Goal: Transaction & Acquisition: Purchase product/service

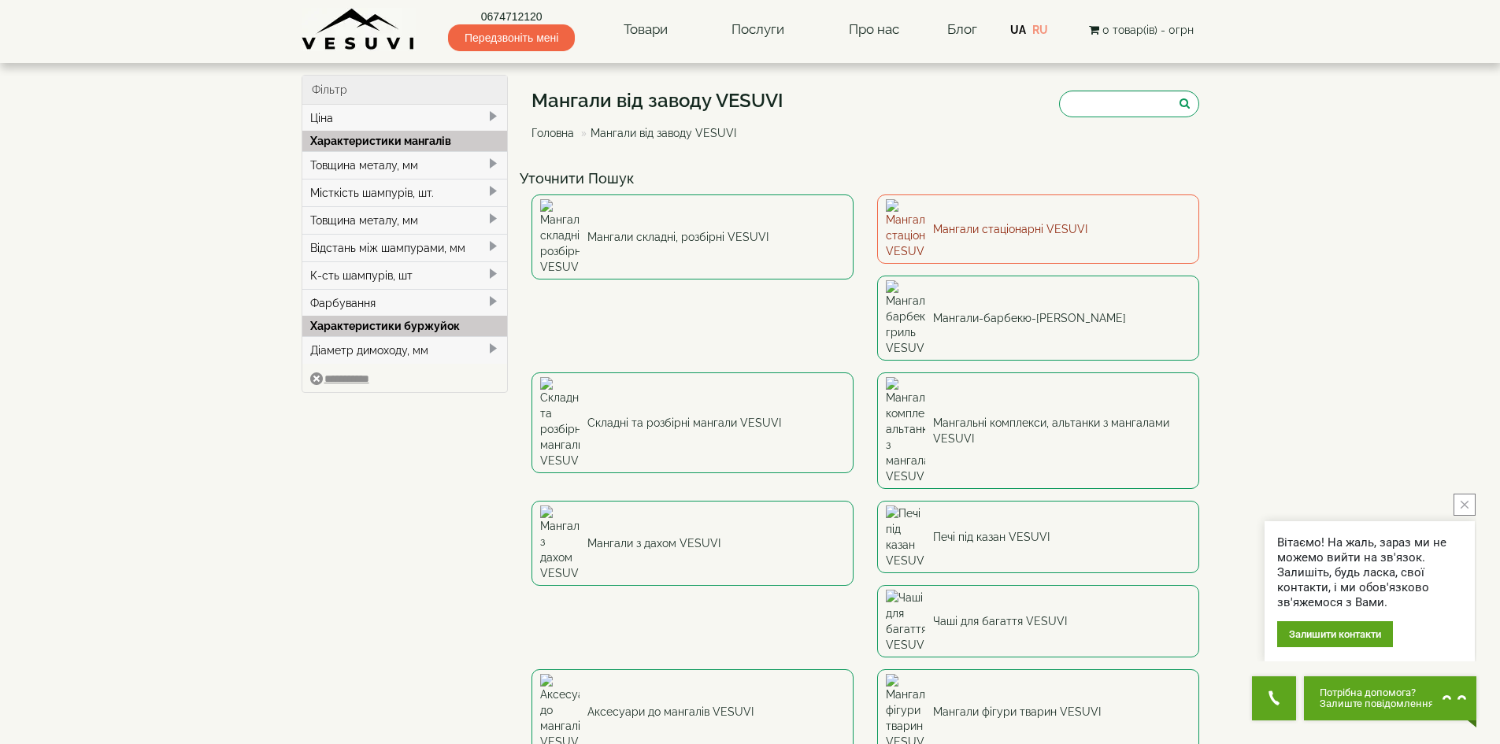
click at [1031, 216] on link "Мангали стаціонарні VESUVI" at bounding box center [1038, 229] width 322 height 69
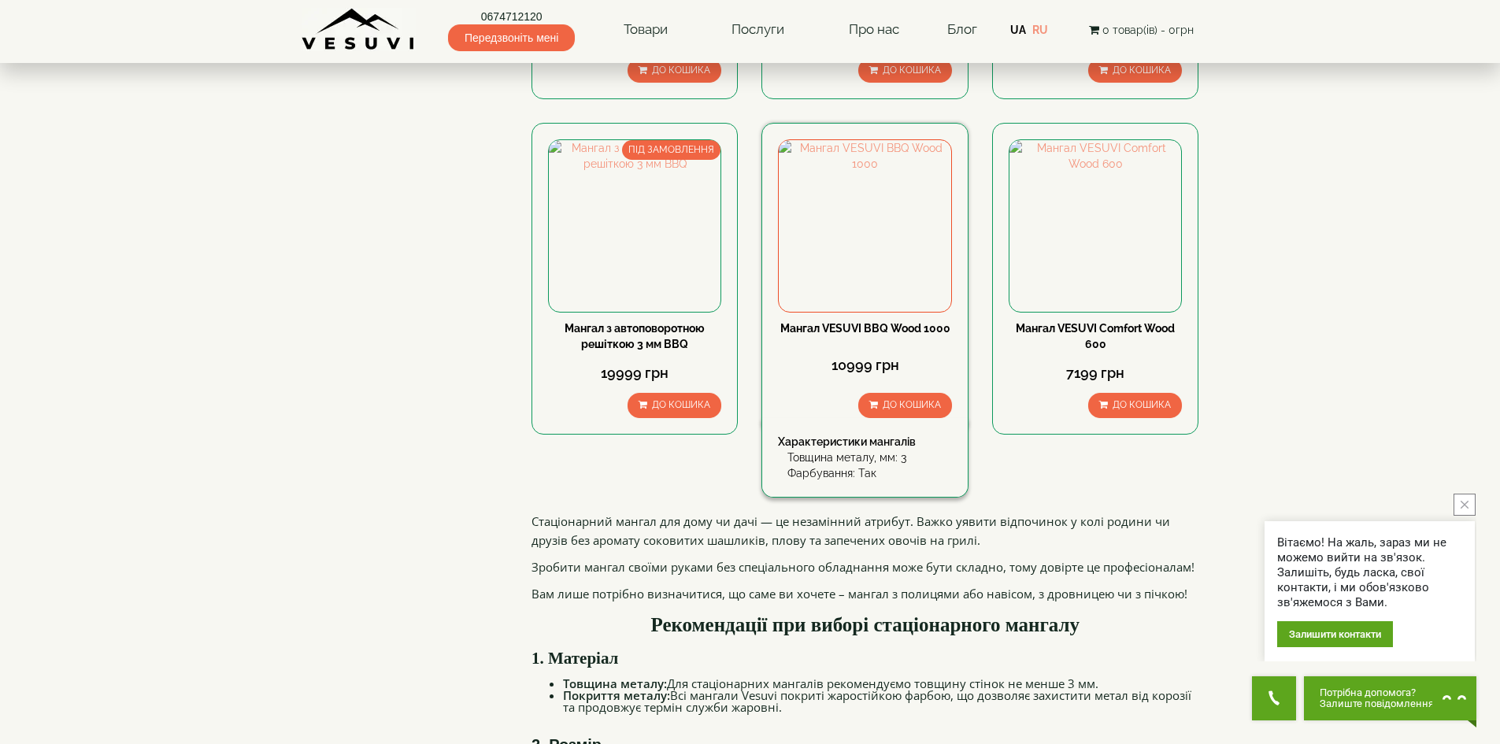
scroll to position [1497, 0]
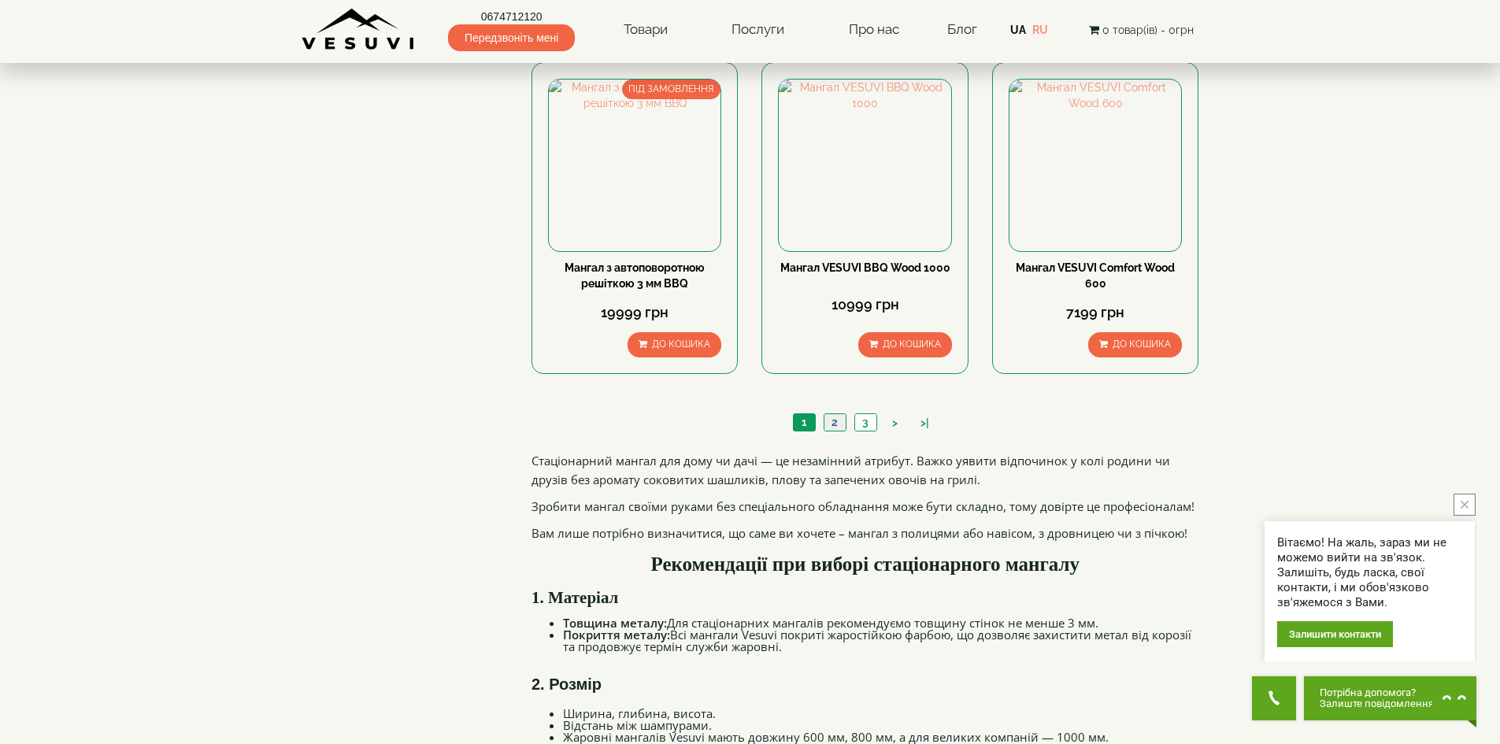
click at [837, 423] on link "2" at bounding box center [835, 422] width 22 height 17
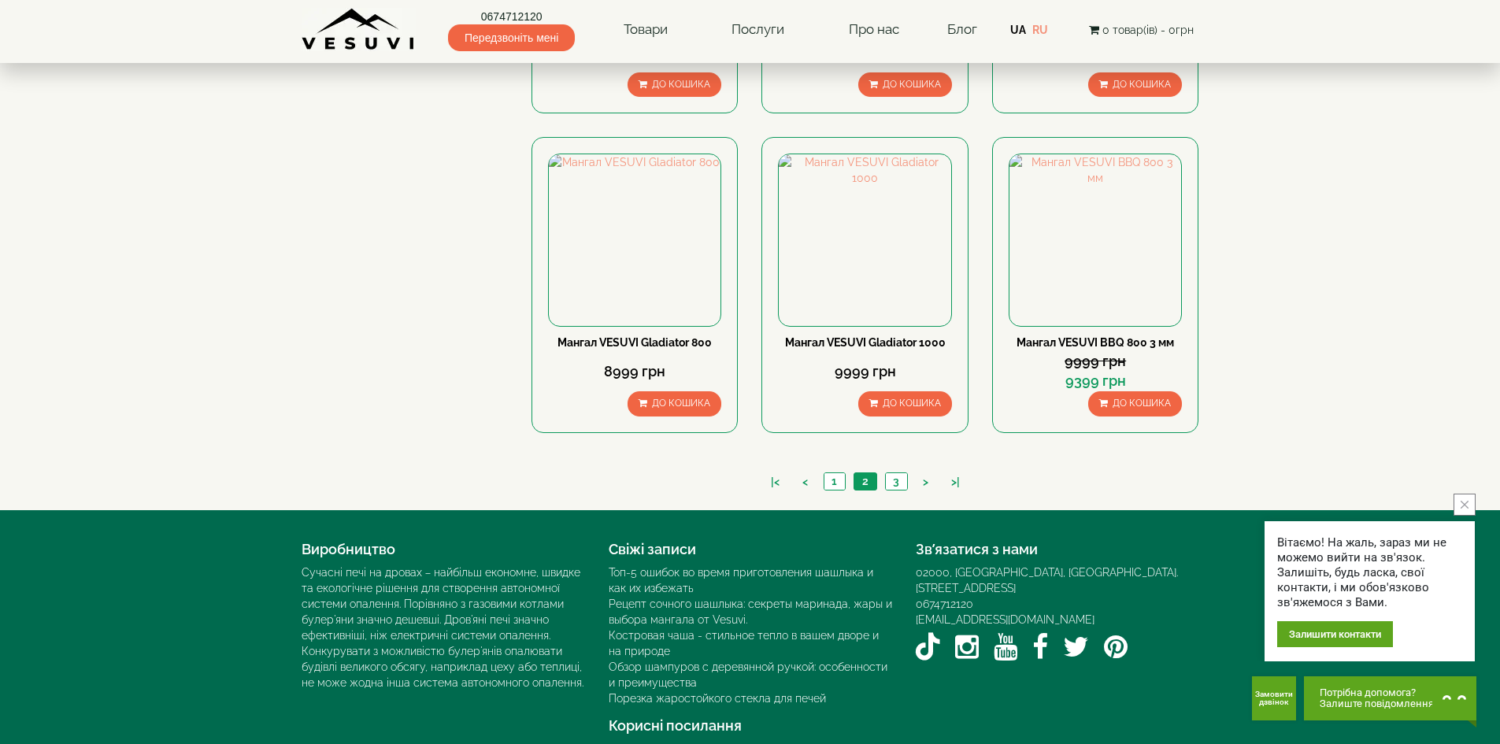
scroll to position [1418, 0]
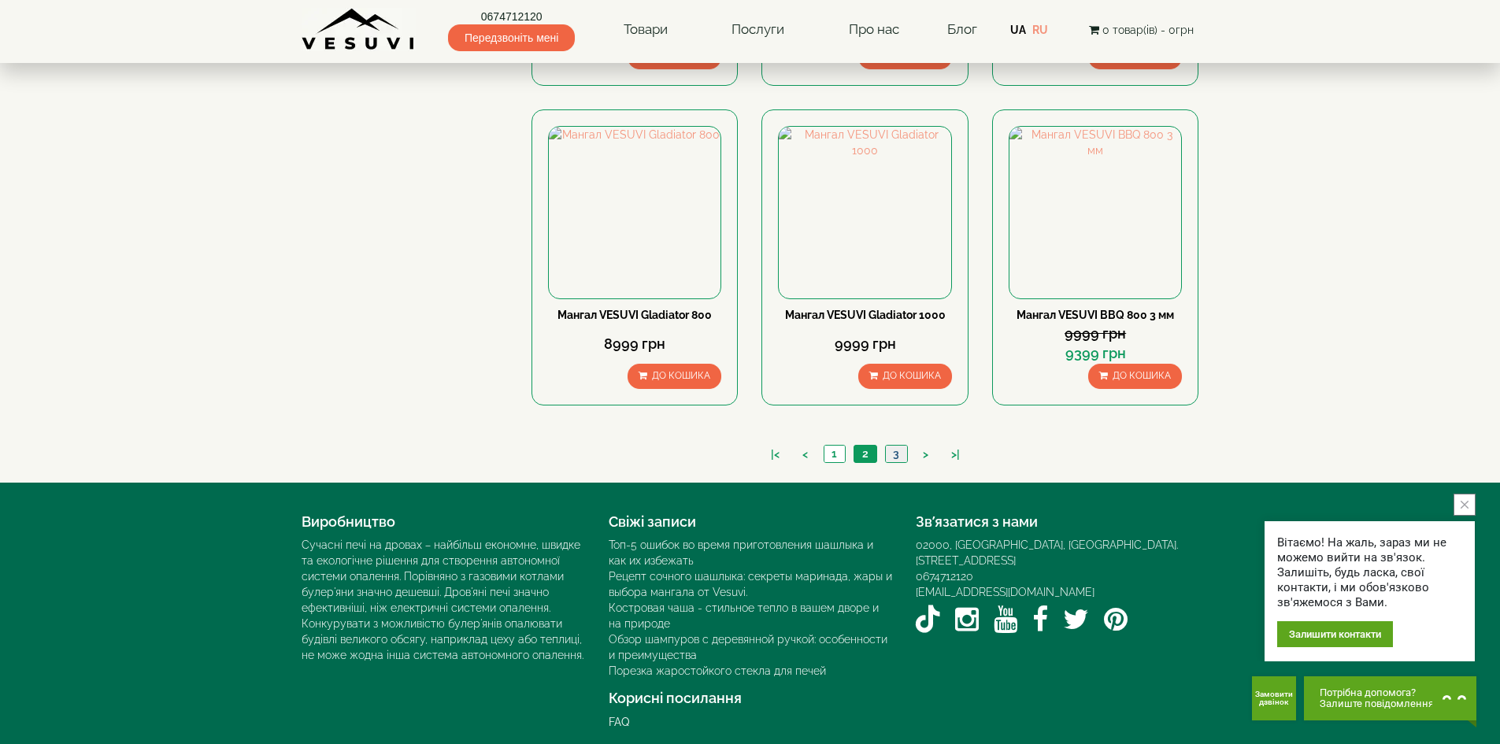
click at [896, 455] on link "3" at bounding box center [896, 454] width 22 height 17
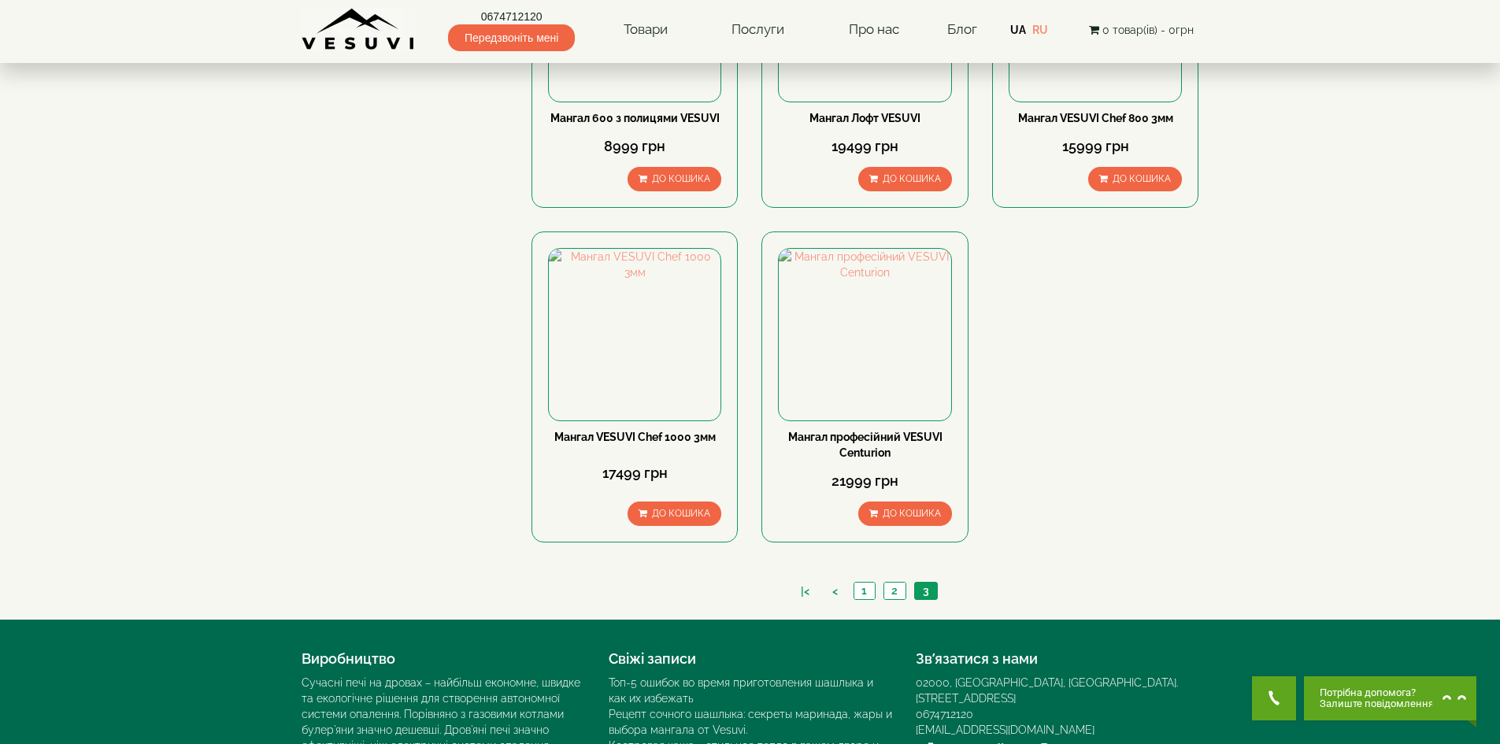
scroll to position [630, 0]
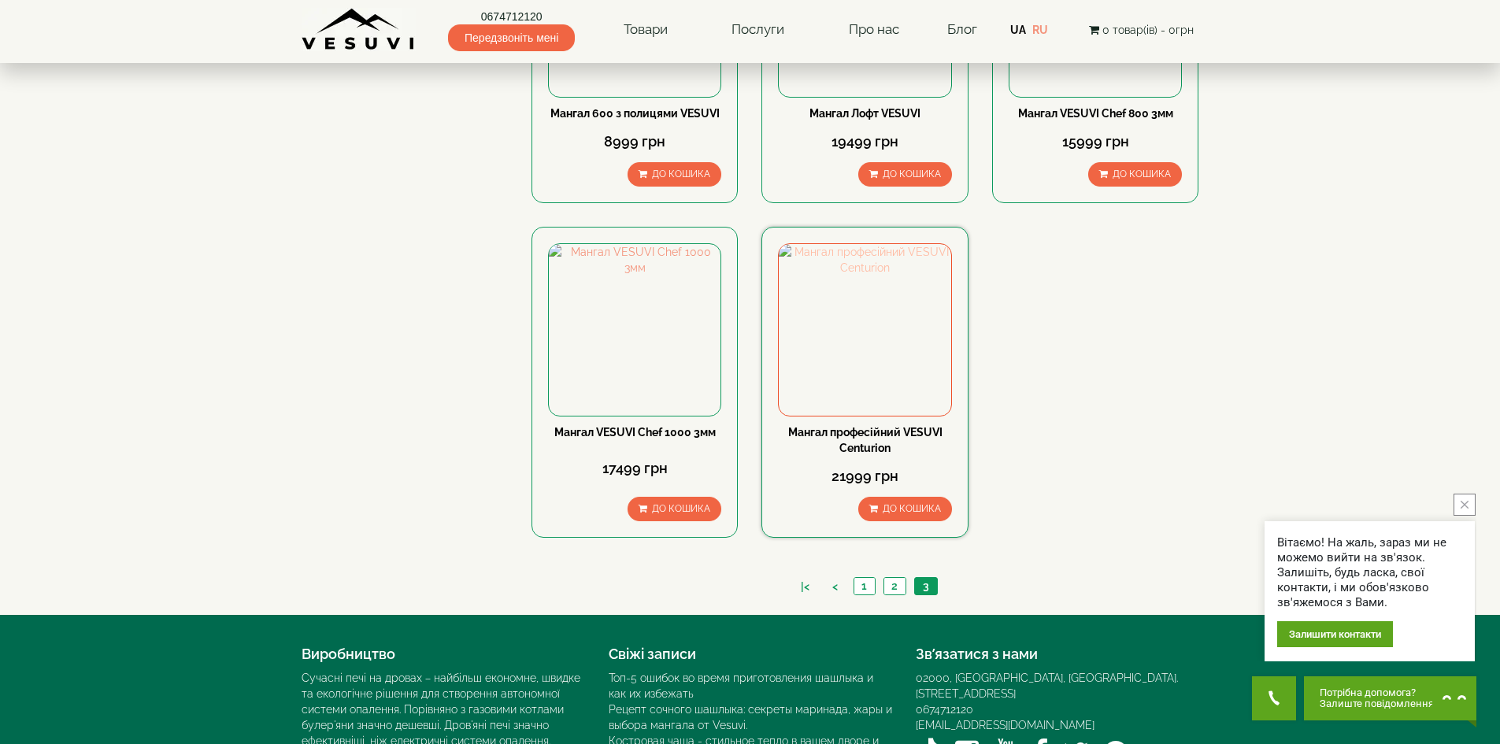
click at [866, 301] on img at bounding box center [865, 330] width 172 height 172
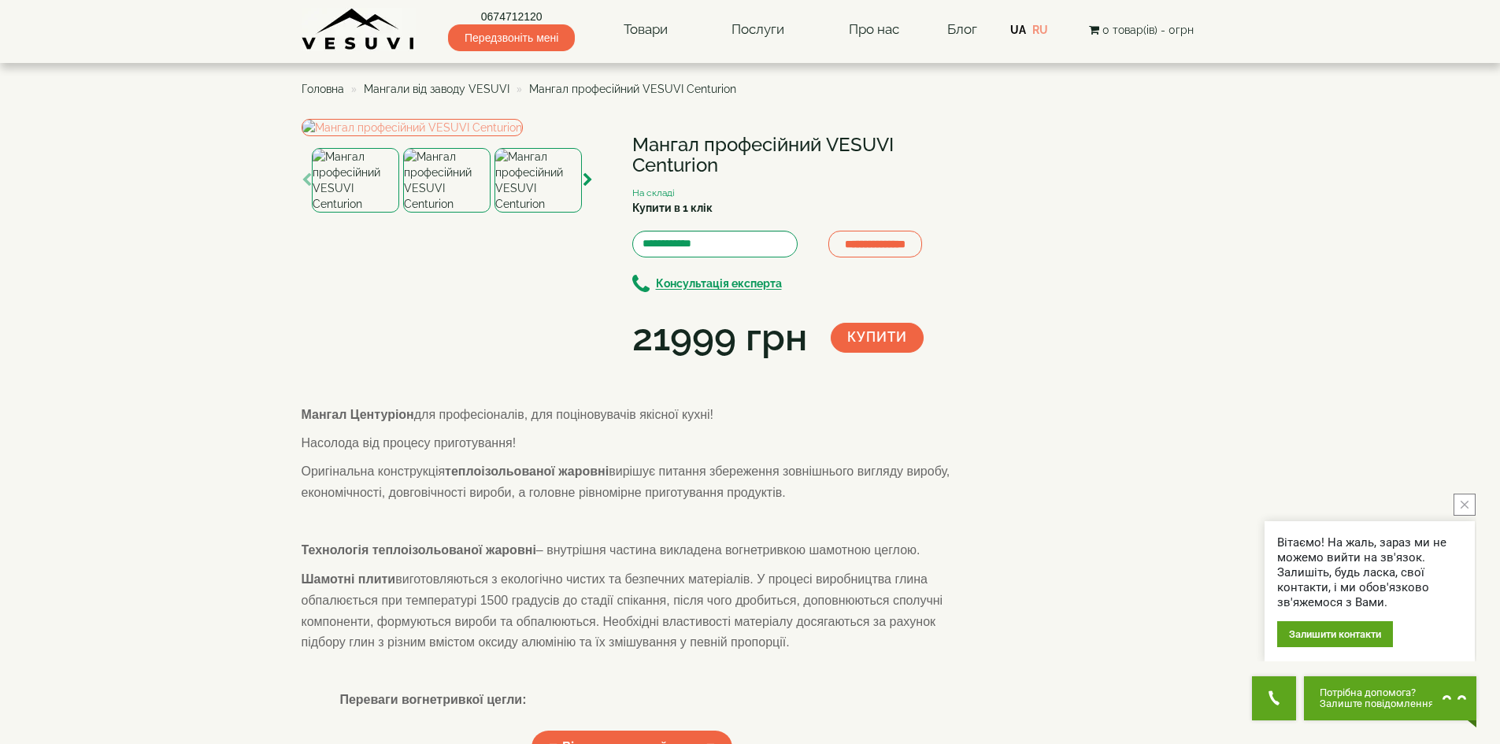
click at [446, 213] on img at bounding box center [446, 180] width 87 height 65
click at [540, 213] on img at bounding box center [538, 180] width 87 height 65
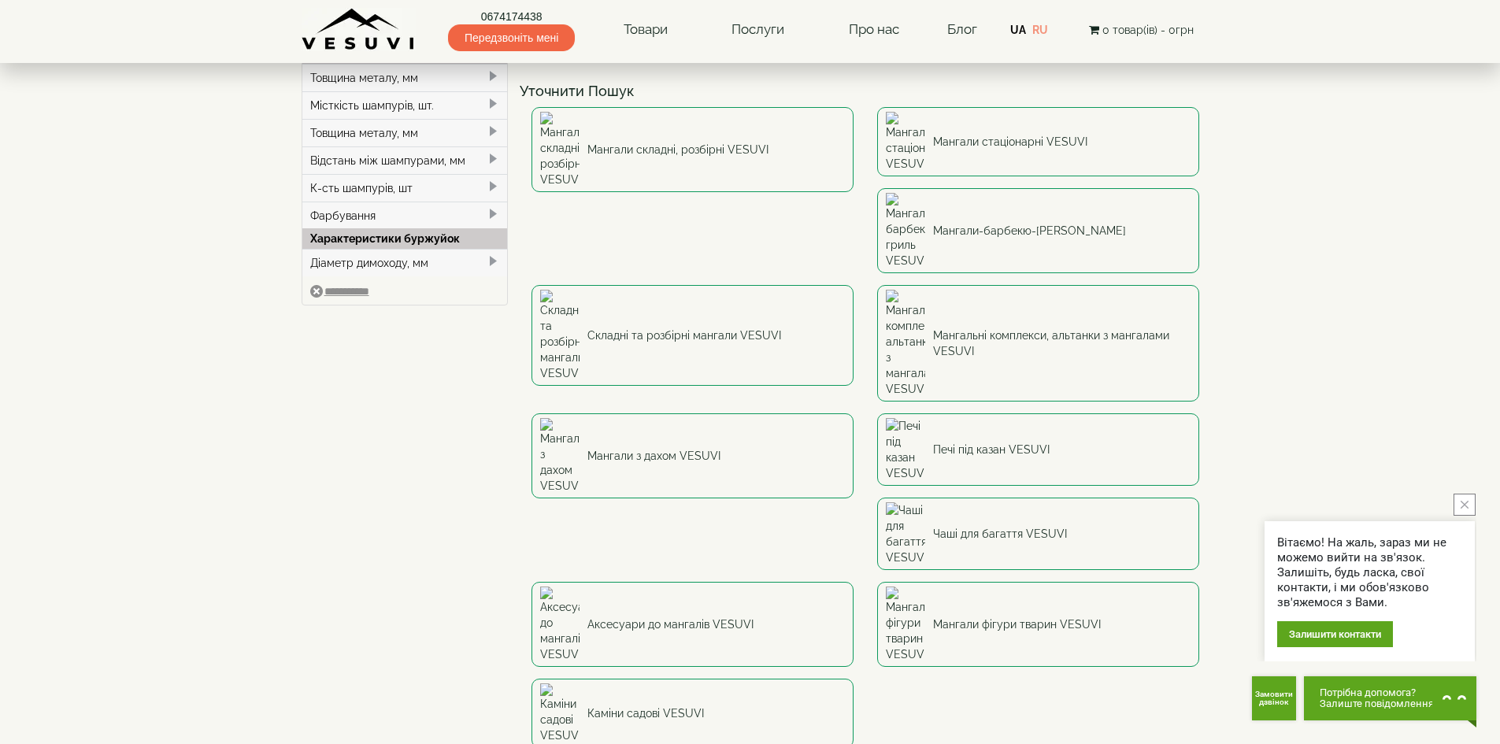
scroll to position [79, 0]
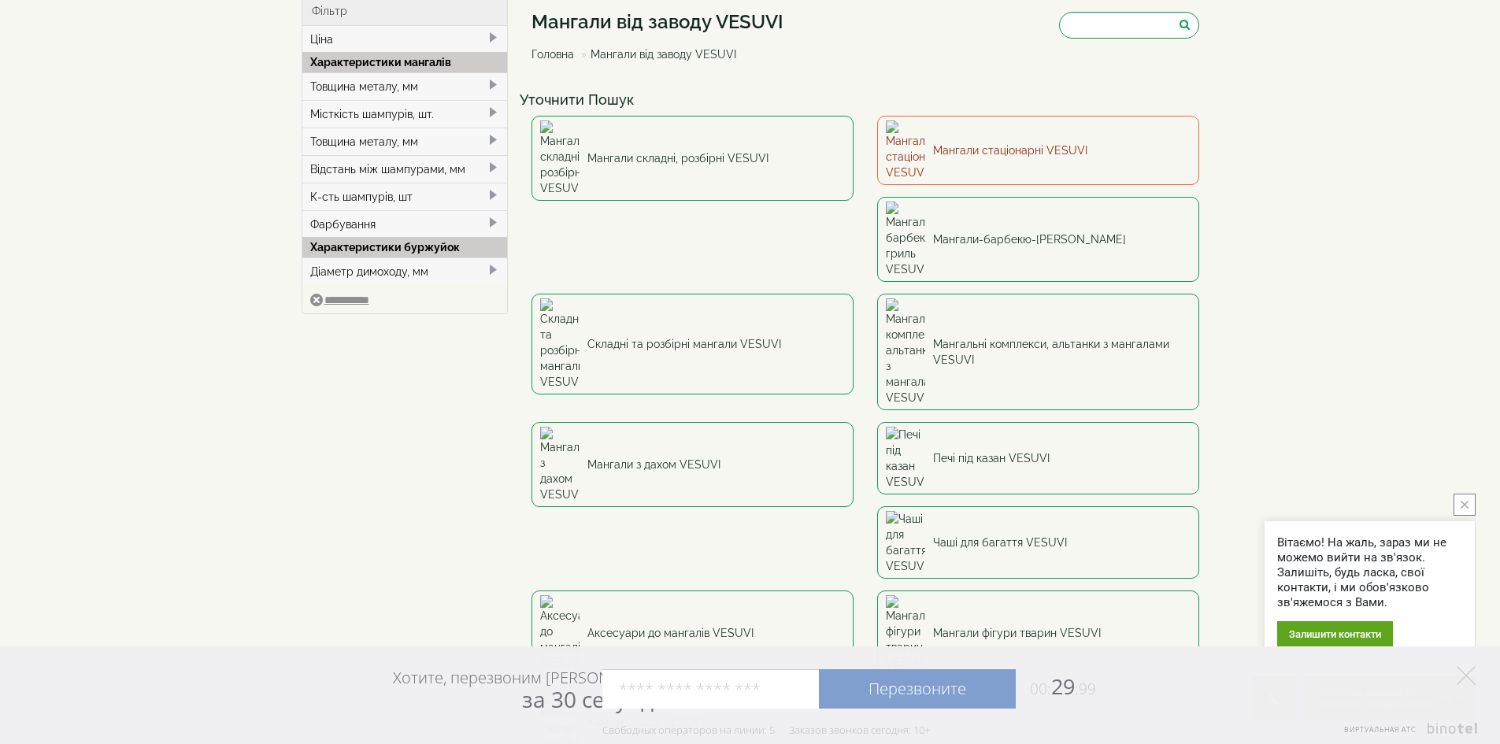
click at [984, 138] on link "Мангали стаціонарні VESUVI" at bounding box center [1038, 150] width 322 height 69
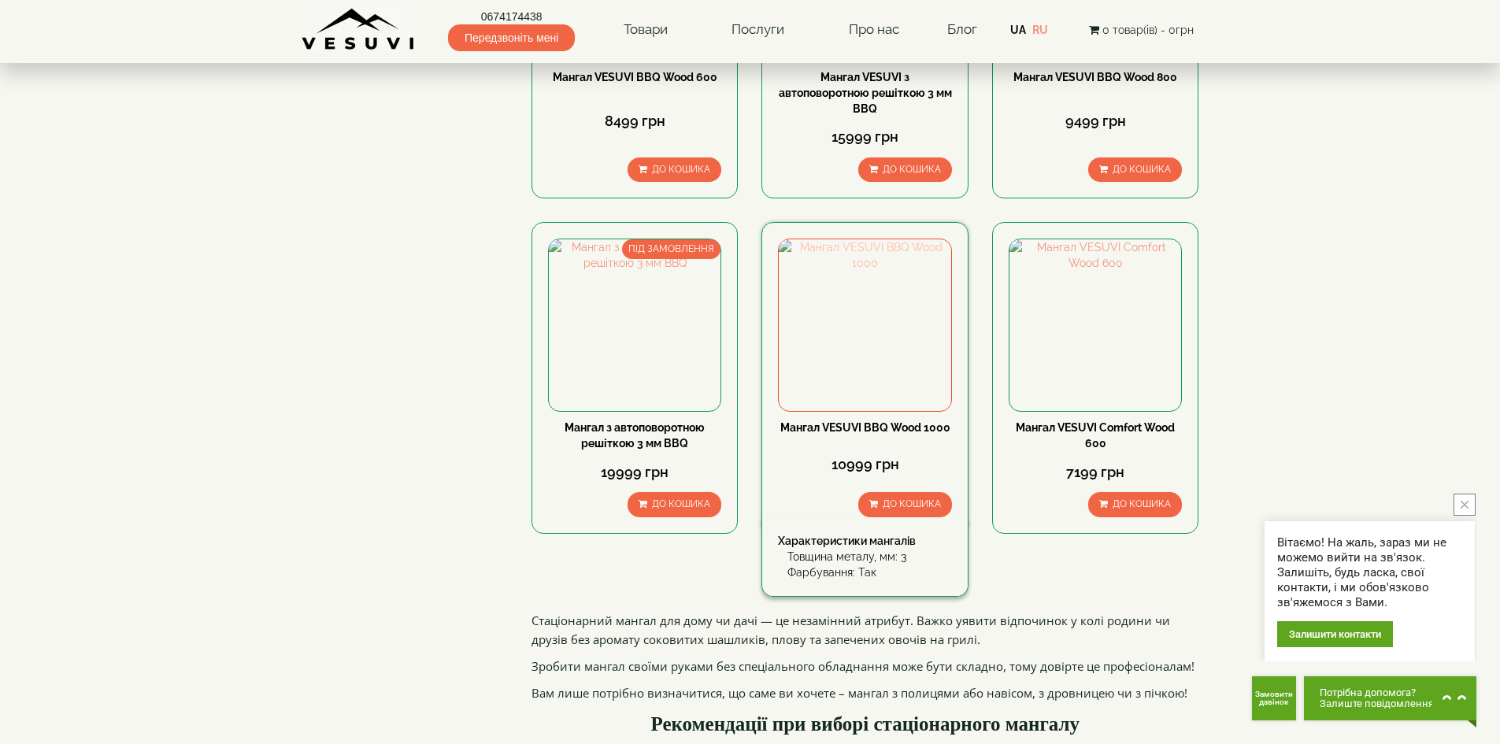
scroll to position [1497, 0]
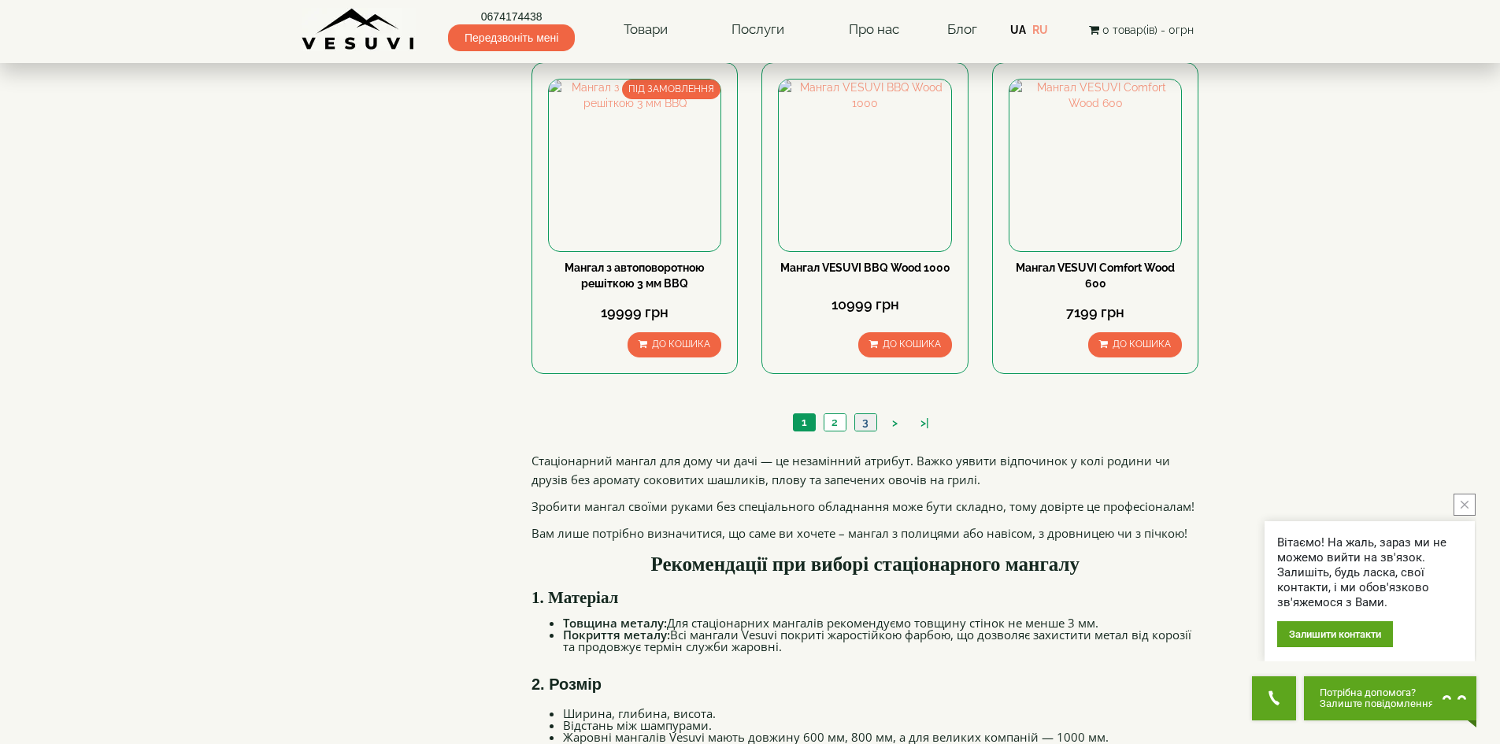
click at [866, 430] on link "3" at bounding box center [866, 422] width 22 height 17
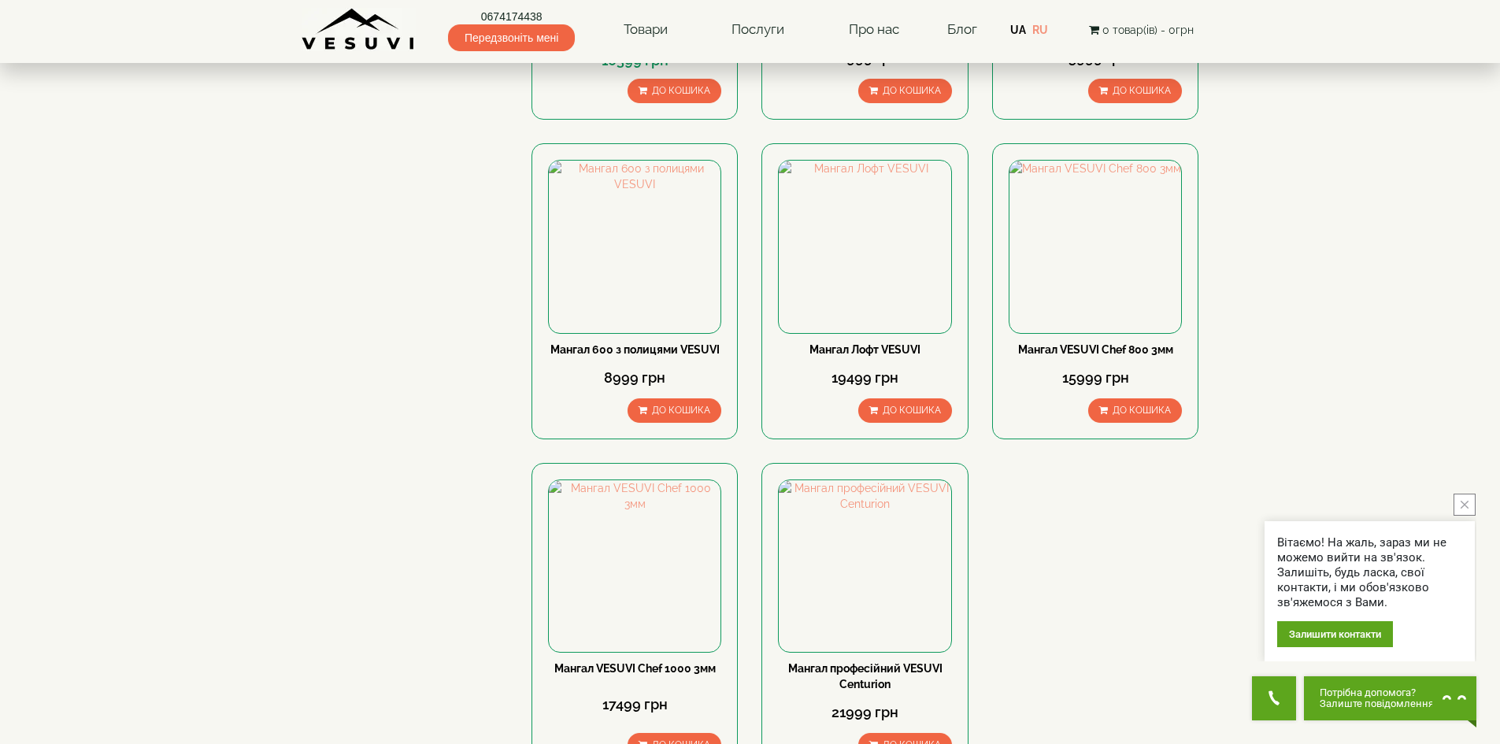
scroll to position [473, 0]
